Goal: Information Seeking & Learning: Find specific page/section

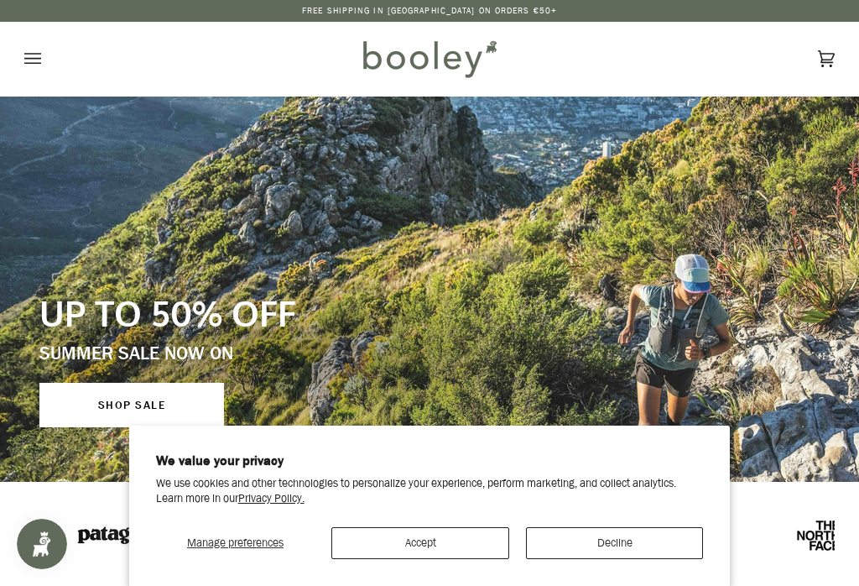
click at [618, 546] on button "Decline" at bounding box center [615, 543] width 178 height 32
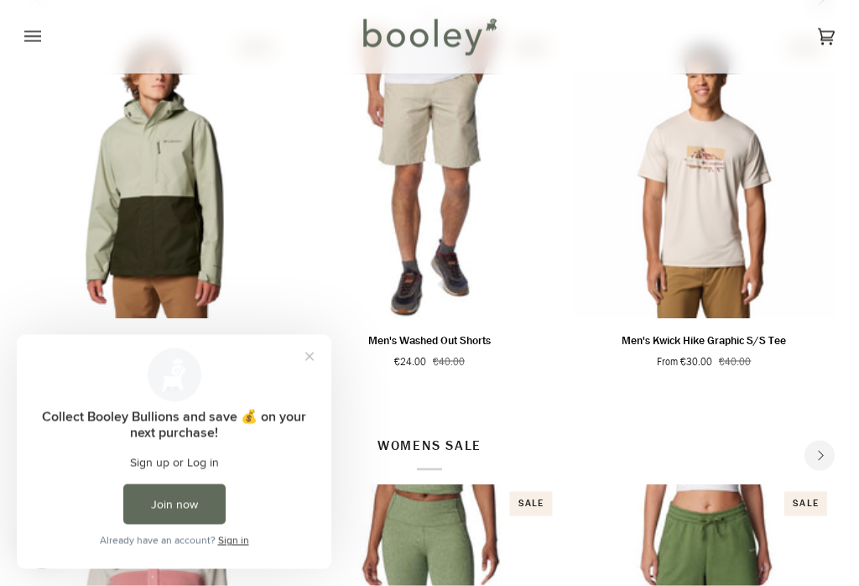
scroll to position [633, 0]
click at [317, 355] on button "Close prompt" at bounding box center [309, 356] width 30 height 30
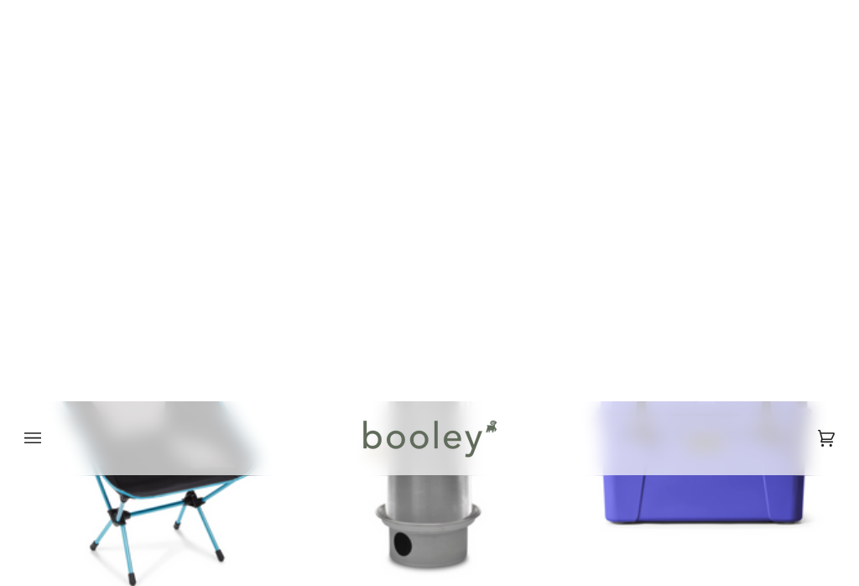
scroll to position [0, 0]
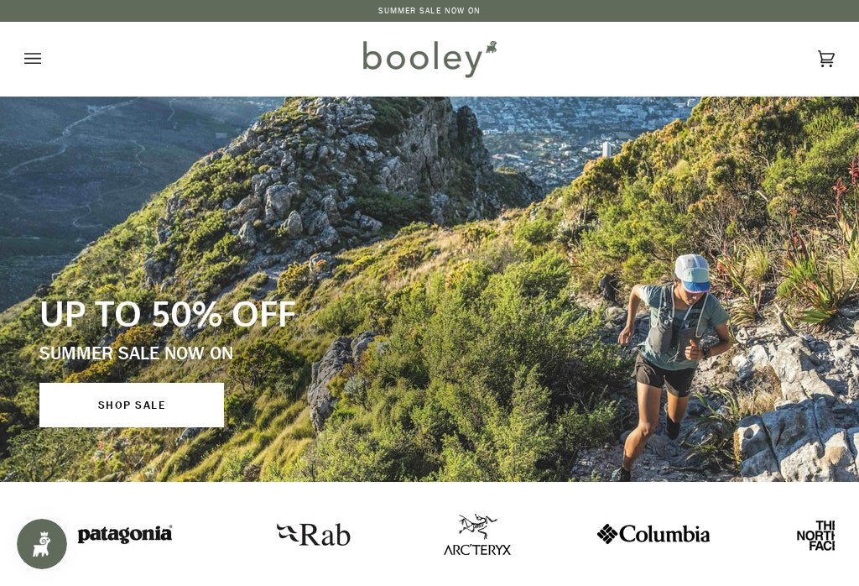
click at [25, 48] on icon "Open menu" at bounding box center [32, 58] width 17 height 25
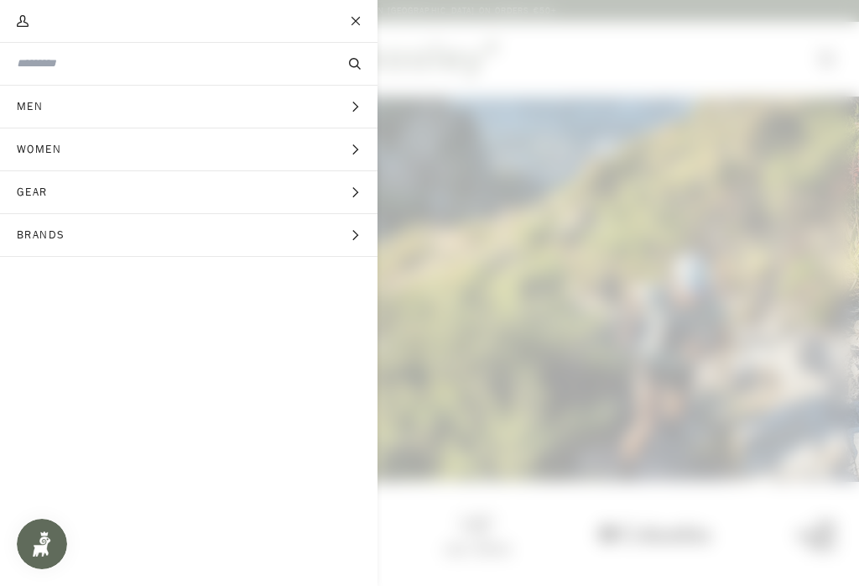
click at [362, 69] on button "Search" at bounding box center [354, 63] width 45 height 17
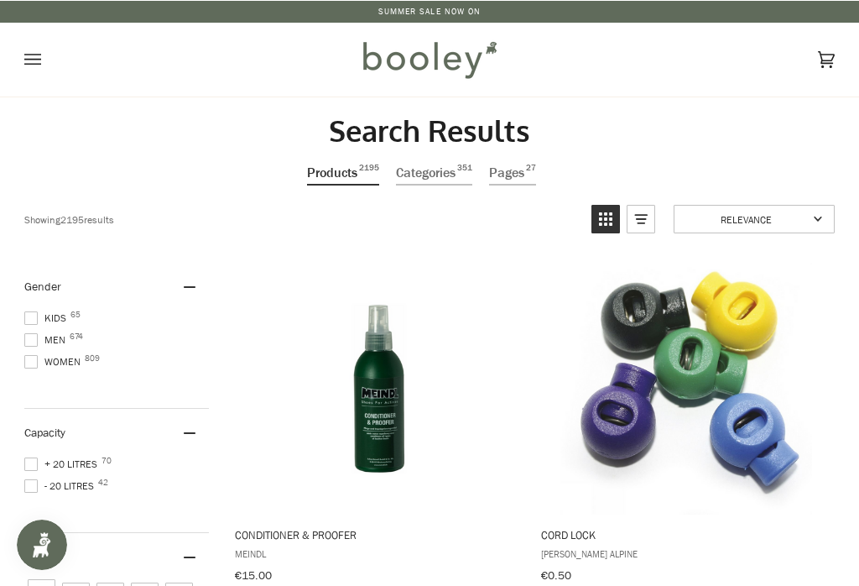
click at [44, 63] on button "Open menu" at bounding box center [49, 59] width 50 height 74
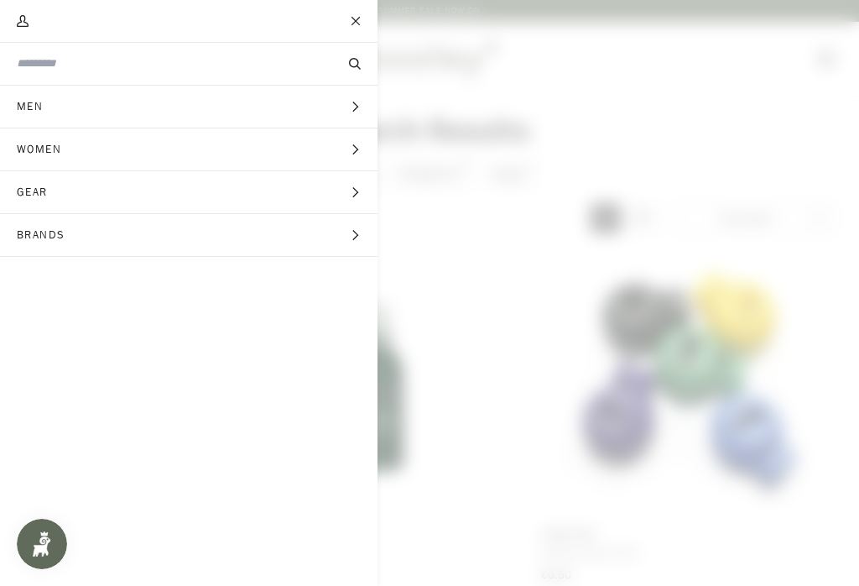
click at [45, 62] on input "Search our store" at bounding box center [161, 63] width 288 height 16
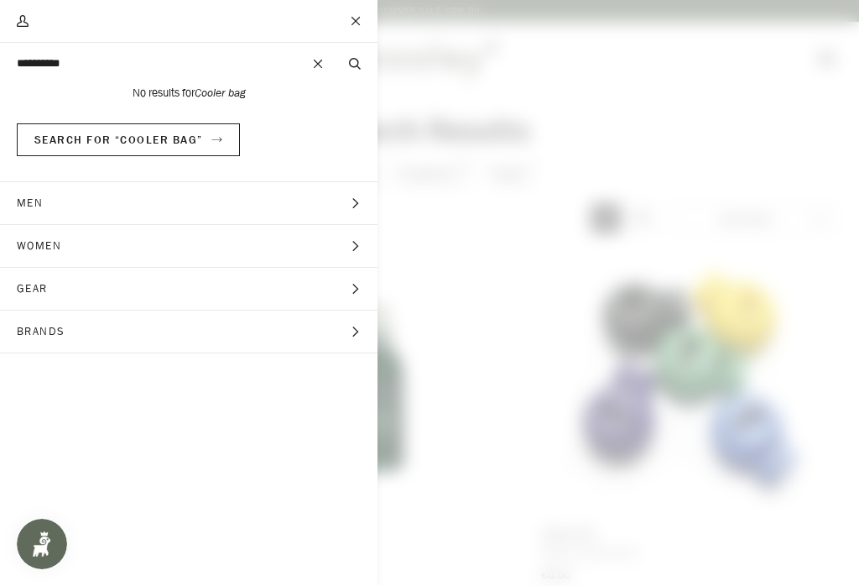
type input "**********"
click at [354, 70] on icon "Main menu" at bounding box center [355, 64] width 12 height 12
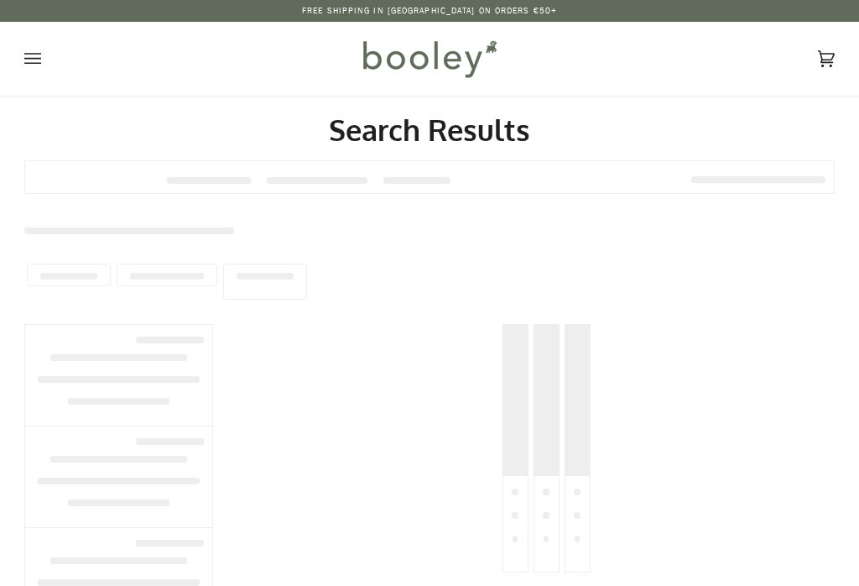
type input "**********"
